Goal: Book appointment/travel/reservation

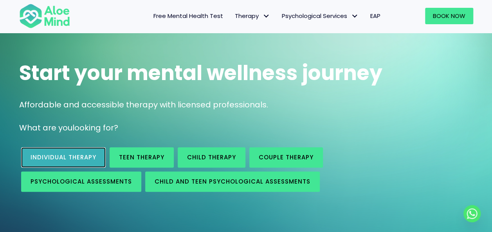
click at [71, 155] on span "Individual therapy" at bounding box center [64, 157] width 66 height 8
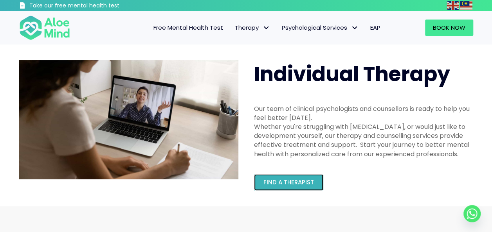
click at [300, 179] on span "Find a therapist" at bounding box center [288, 182] width 50 height 8
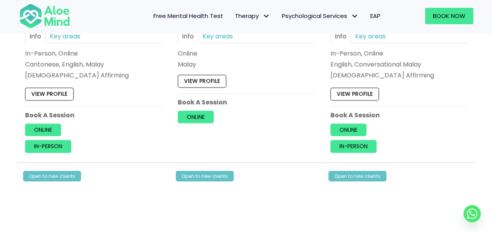
scroll to position [508, 0]
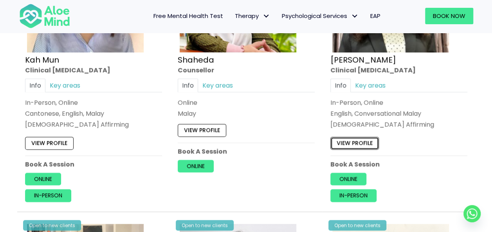
click at [356, 141] on link "View profile" at bounding box center [354, 143] width 48 height 13
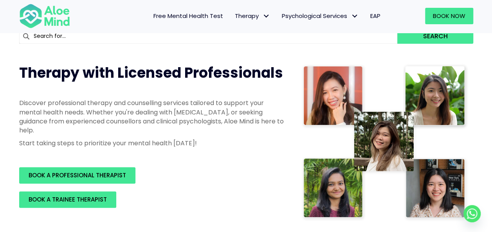
scroll to position [0, 0]
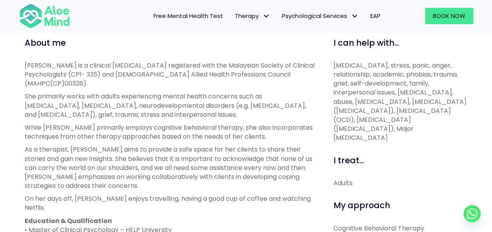
scroll to position [196, 0]
